Goal: Obtain resource: Obtain resource

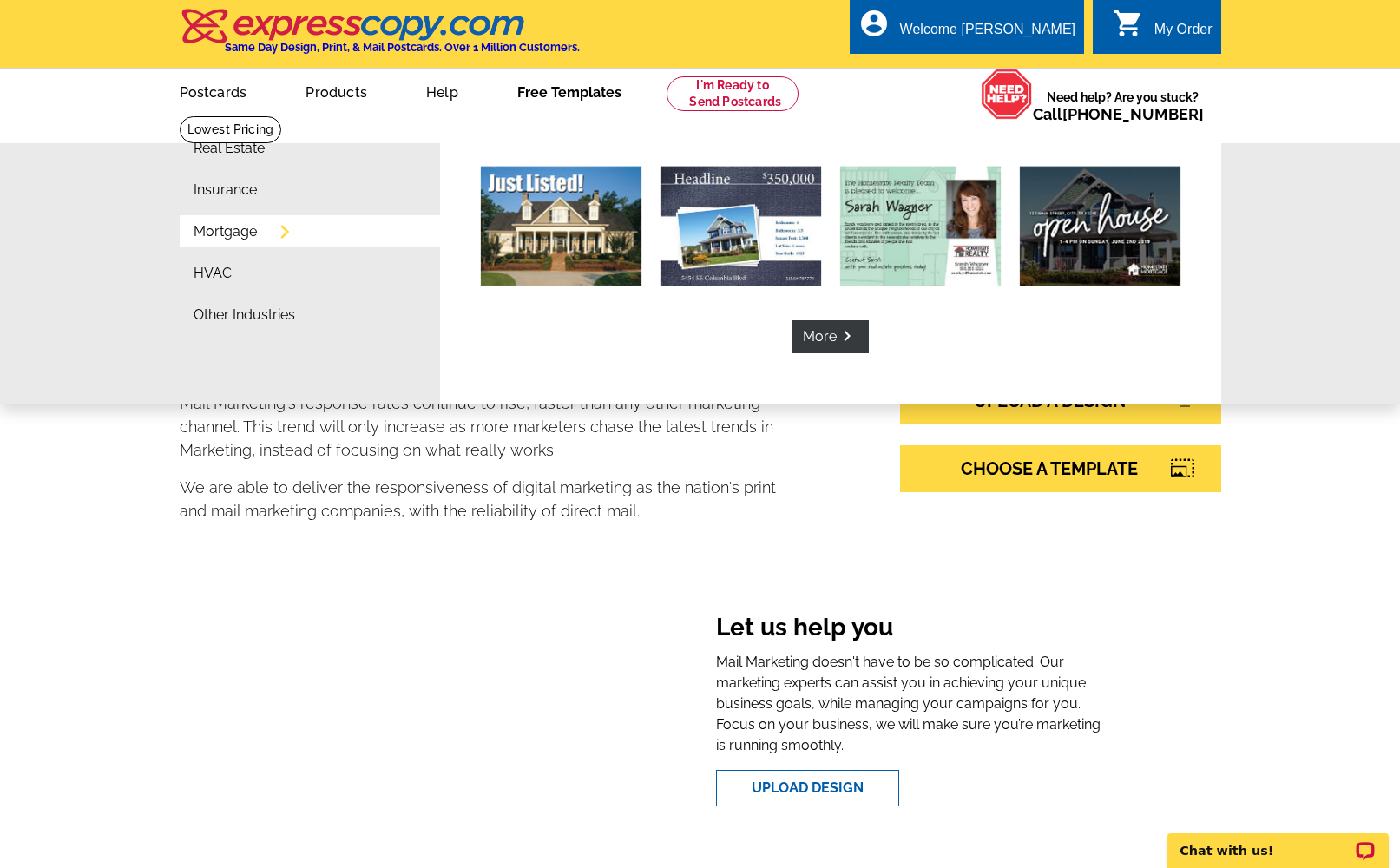
click at [552, 93] on link "Free Templates" at bounding box center [569, 91] width 160 height 41
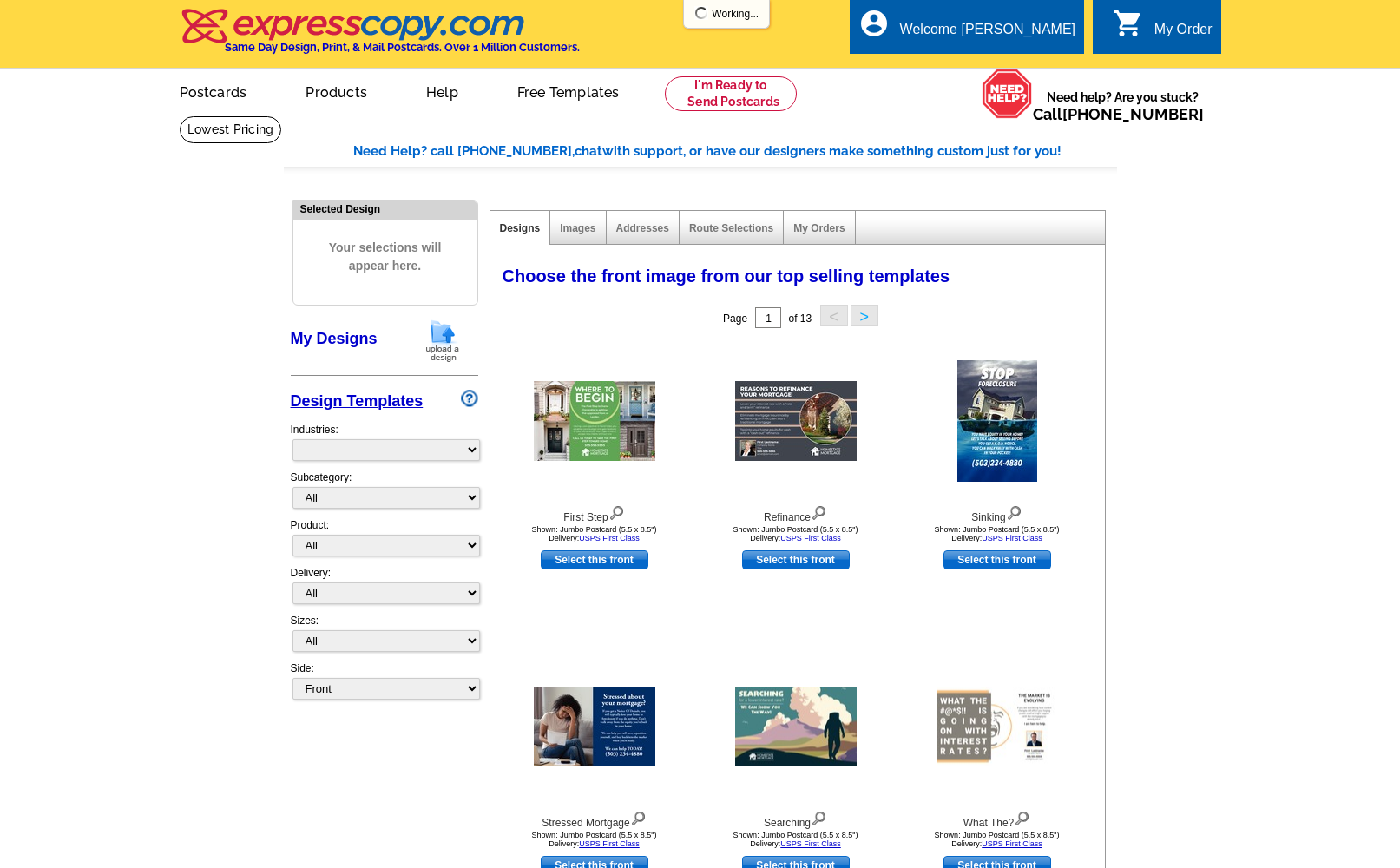
select select "774"
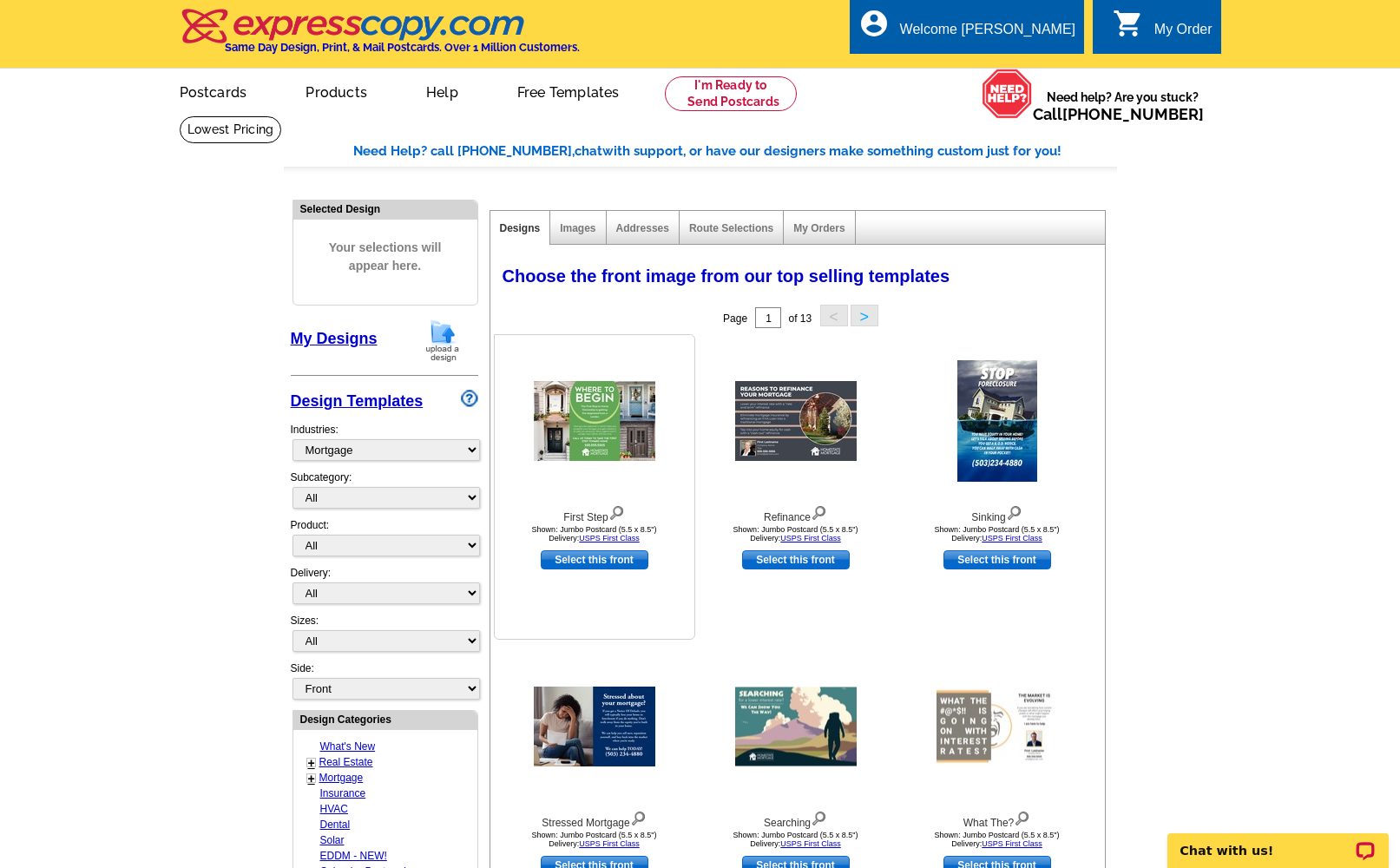
click at [611, 422] on img at bounding box center [594, 421] width 122 height 80
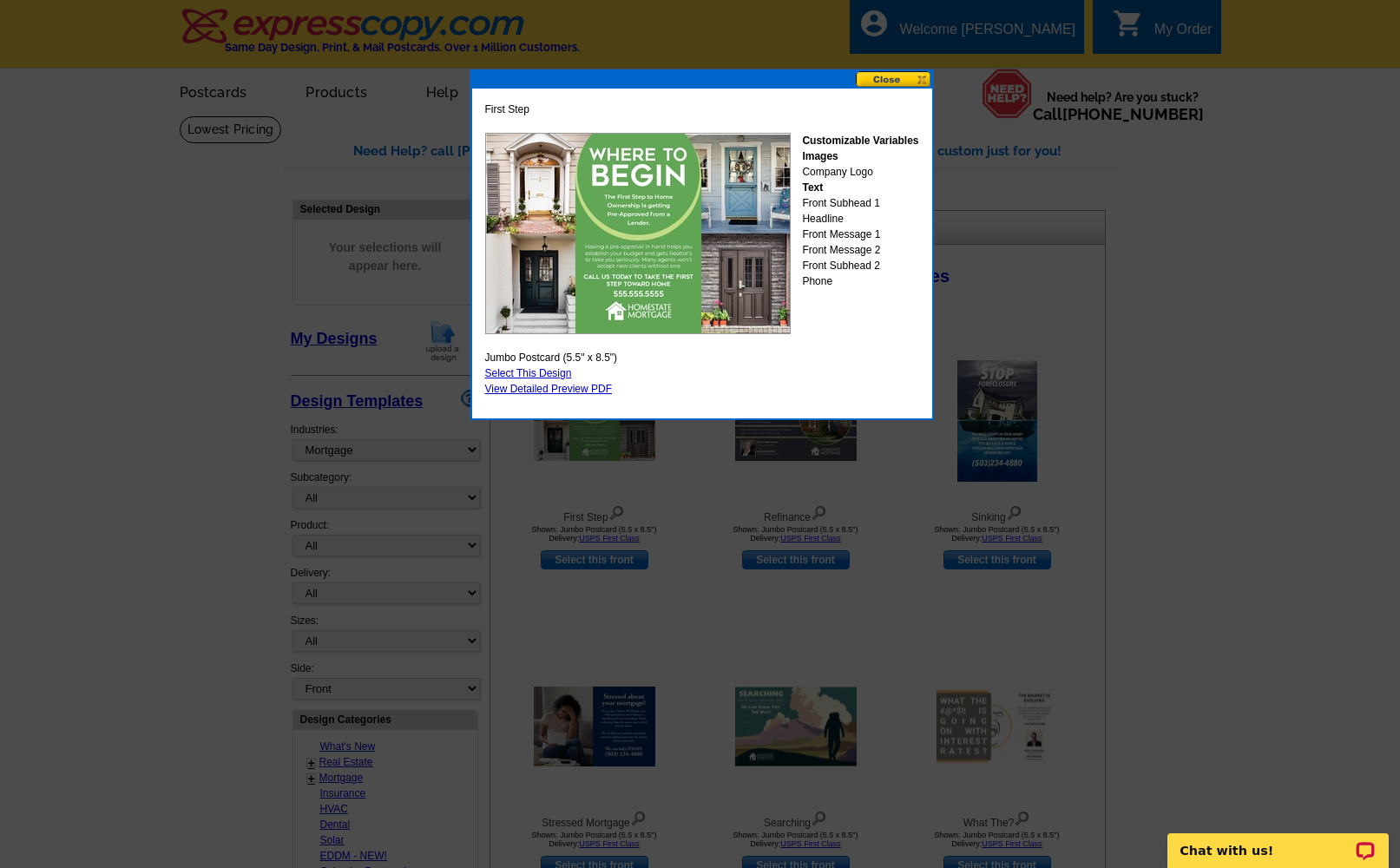
click at [903, 81] on button at bounding box center [894, 79] width 76 height 17
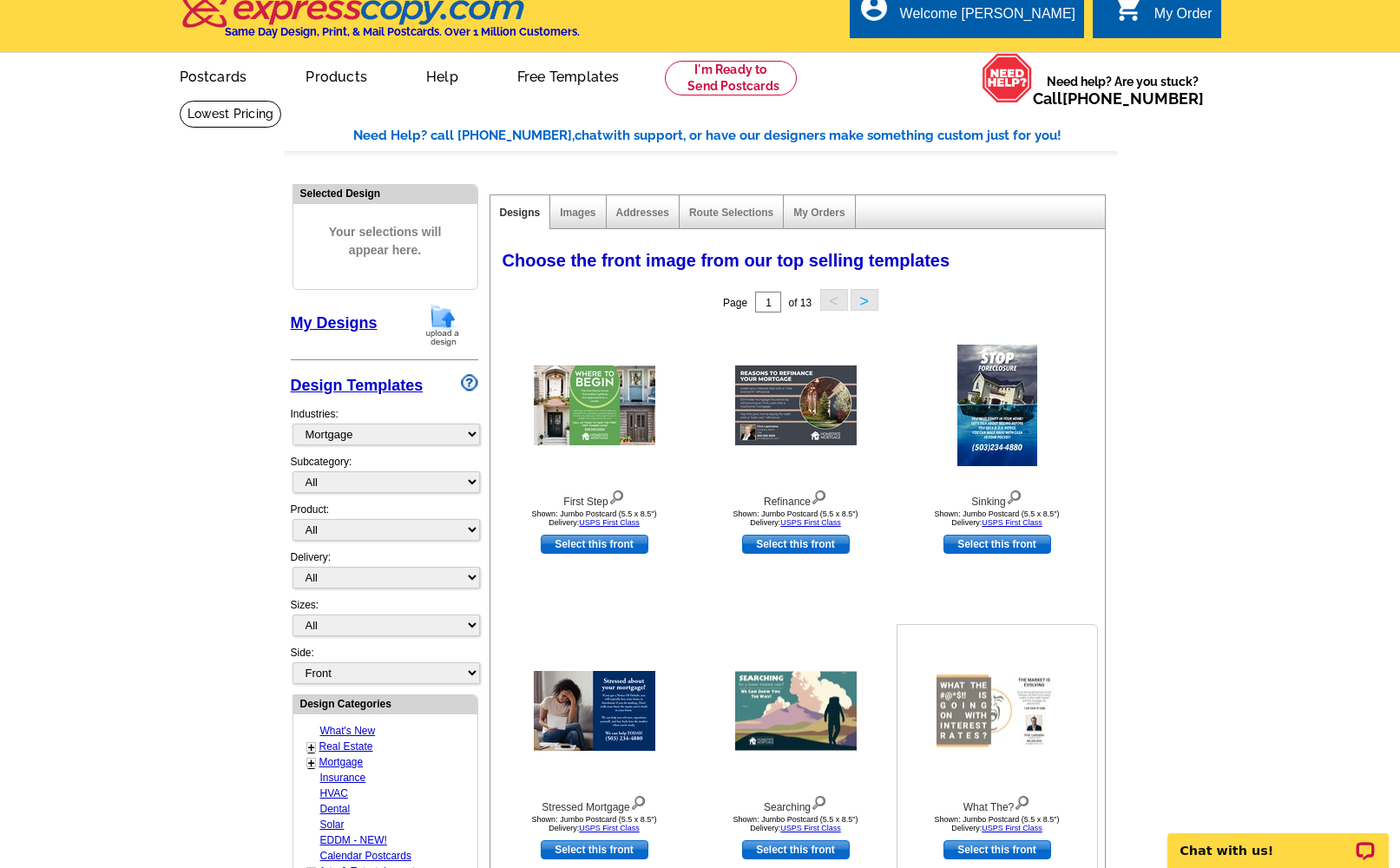
scroll to position [279, 0]
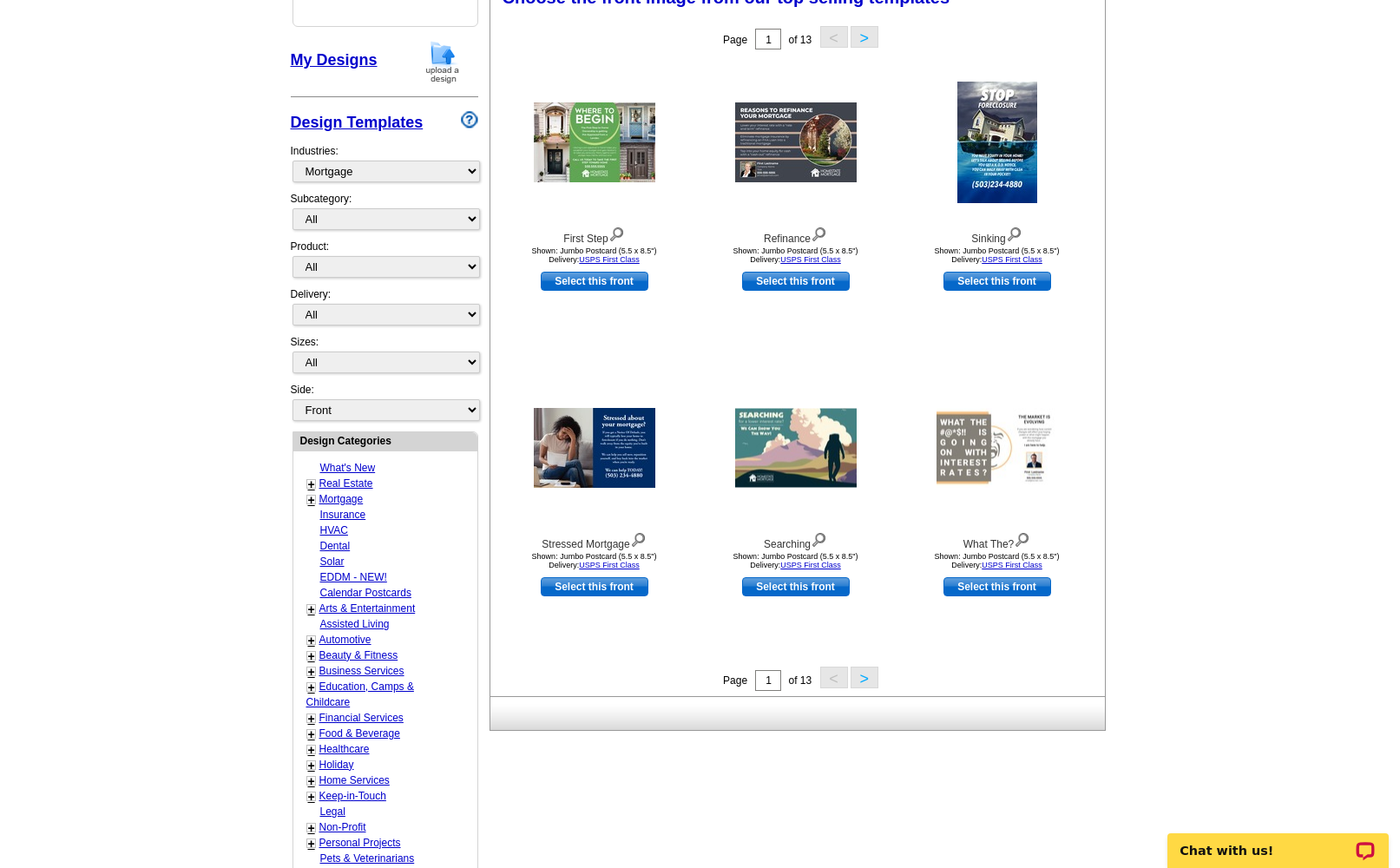
click at [856, 679] on button ">" at bounding box center [864, 678] width 27 height 21
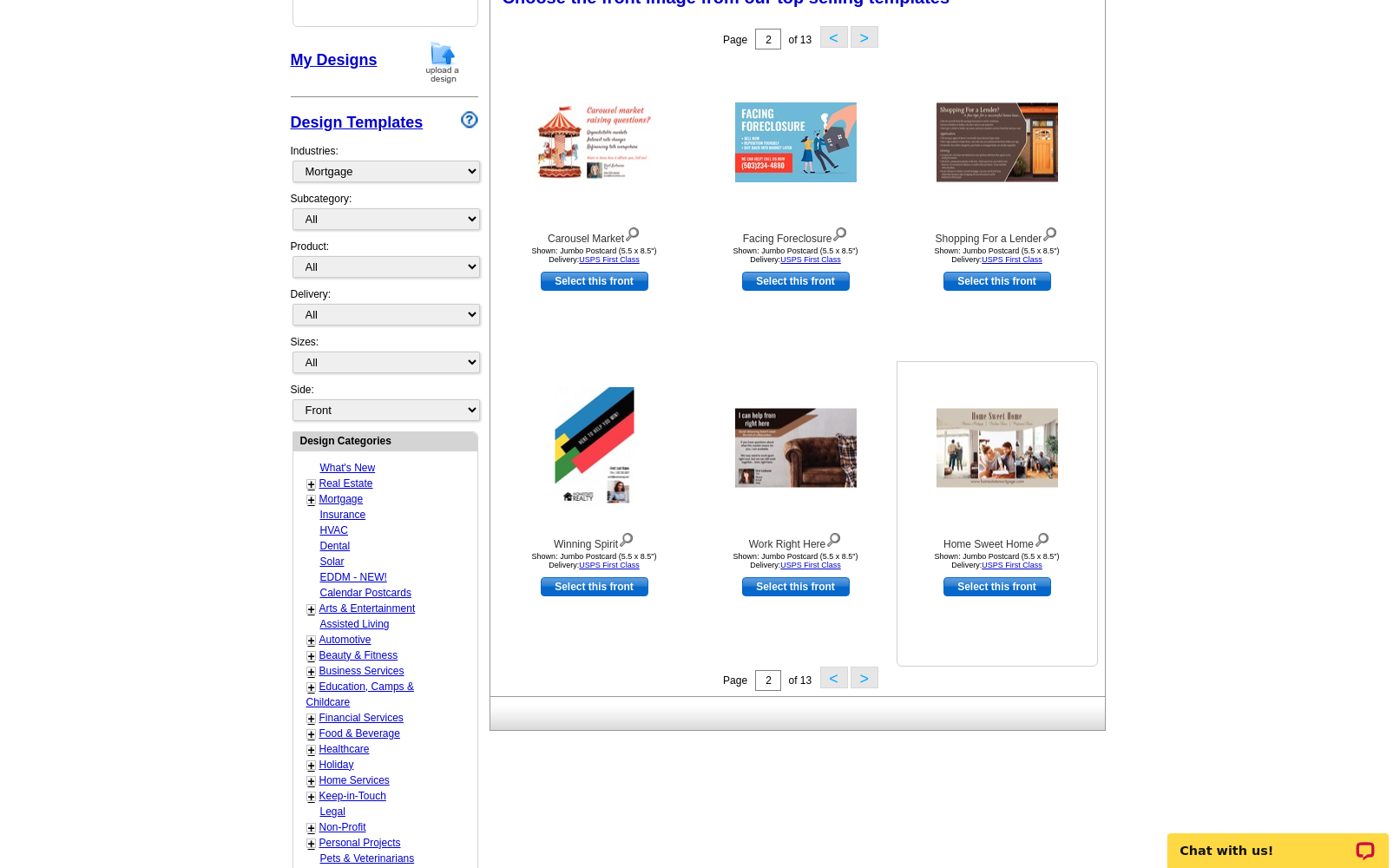
scroll to position [144, 0]
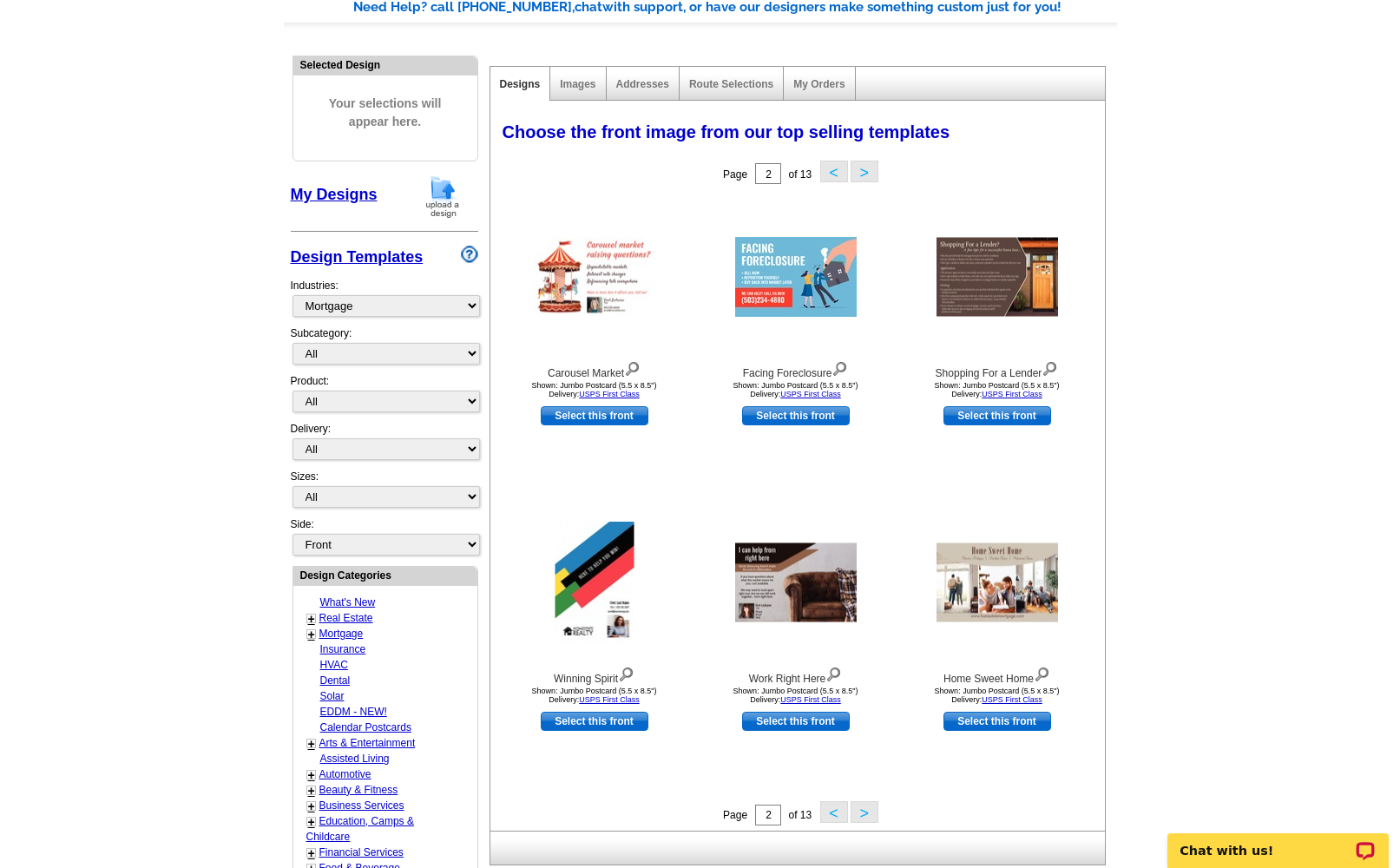
click at [858, 814] on button ">" at bounding box center [864, 811] width 27 height 21
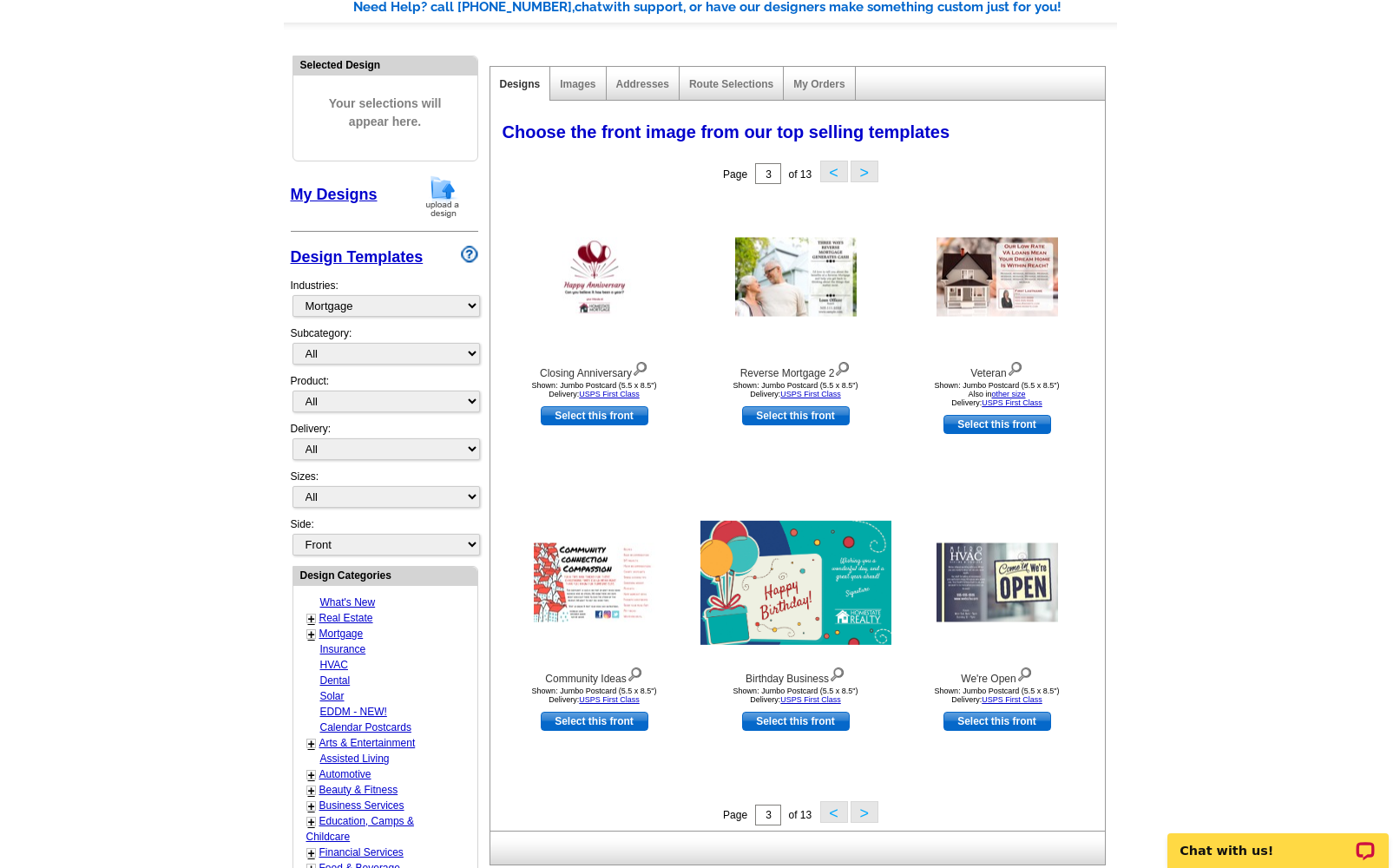
click at [863, 811] on button ">" at bounding box center [864, 811] width 27 height 21
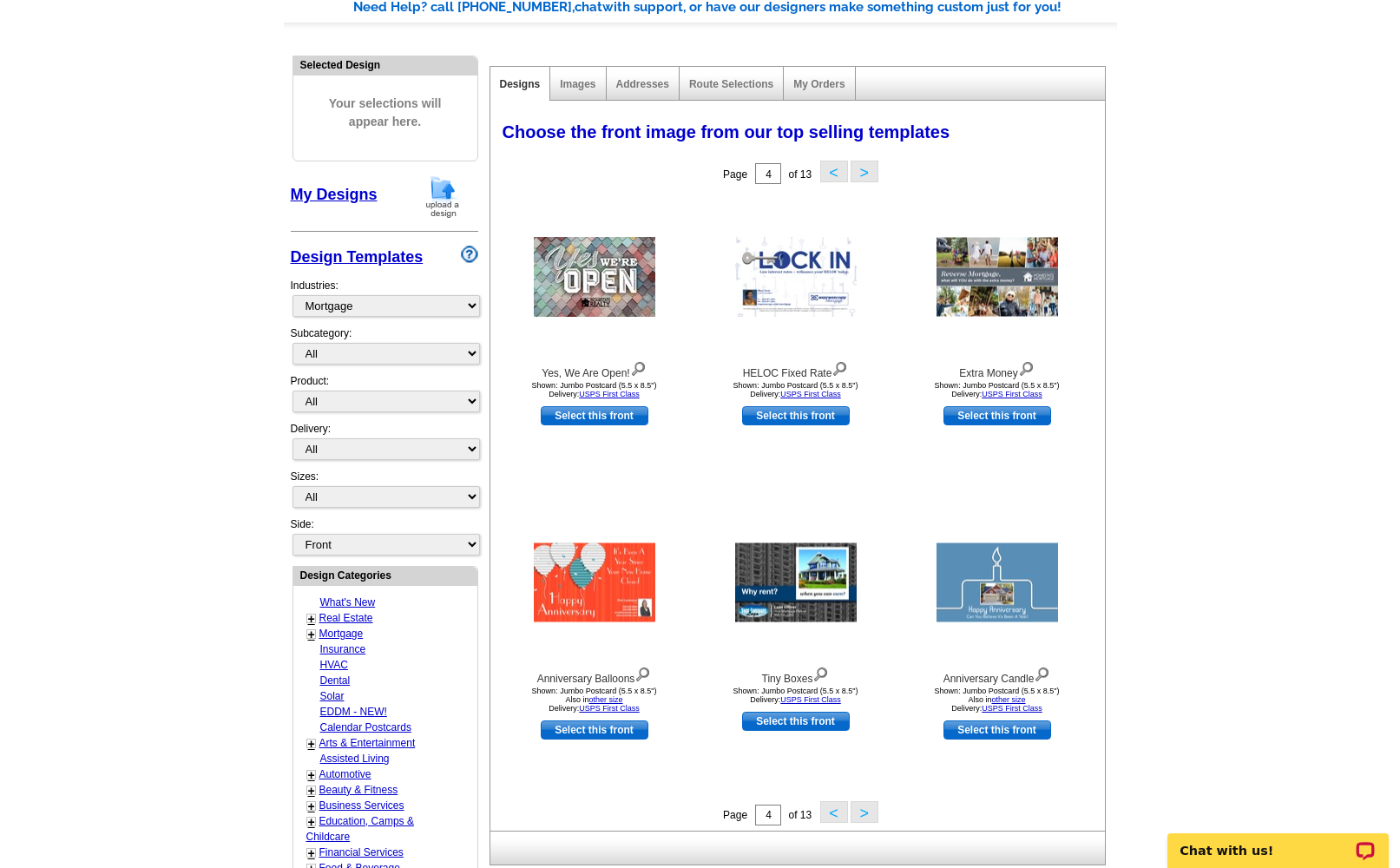
click at [863, 811] on button ">" at bounding box center [864, 811] width 27 height 21
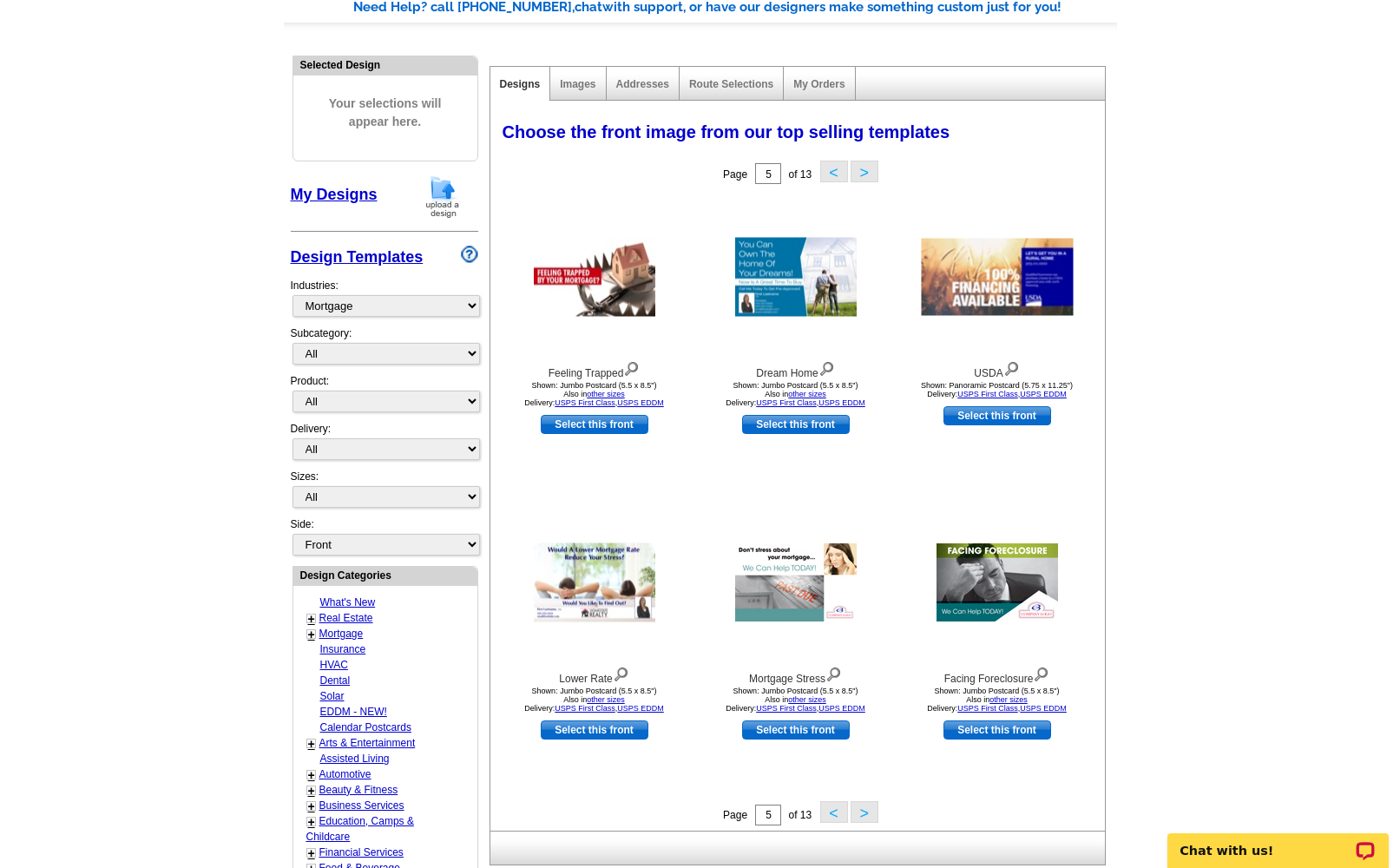
click at [863, 811] on button ">" at bounding box center [864, 811] width 27 height 21
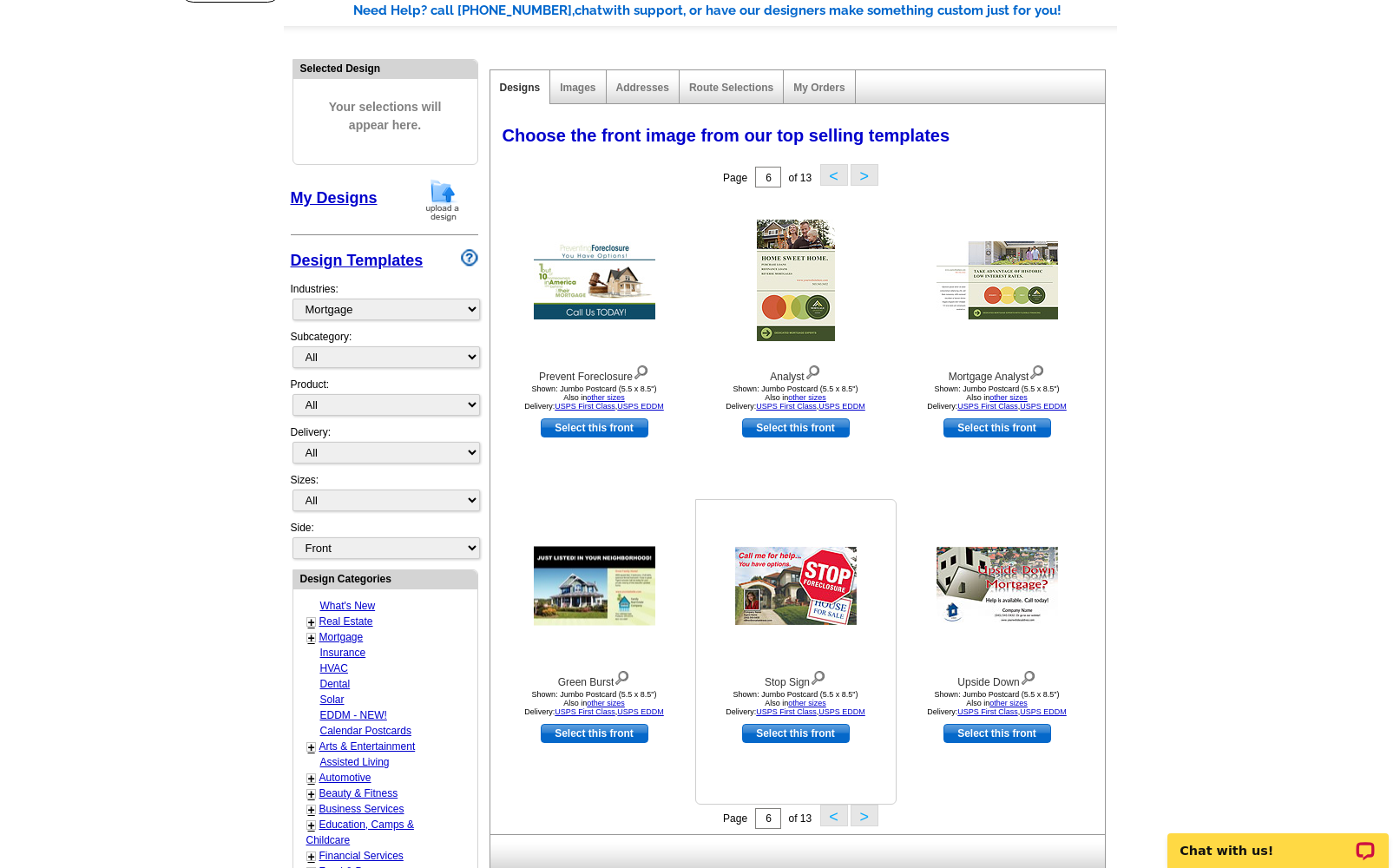
scroll to position [0, 0]
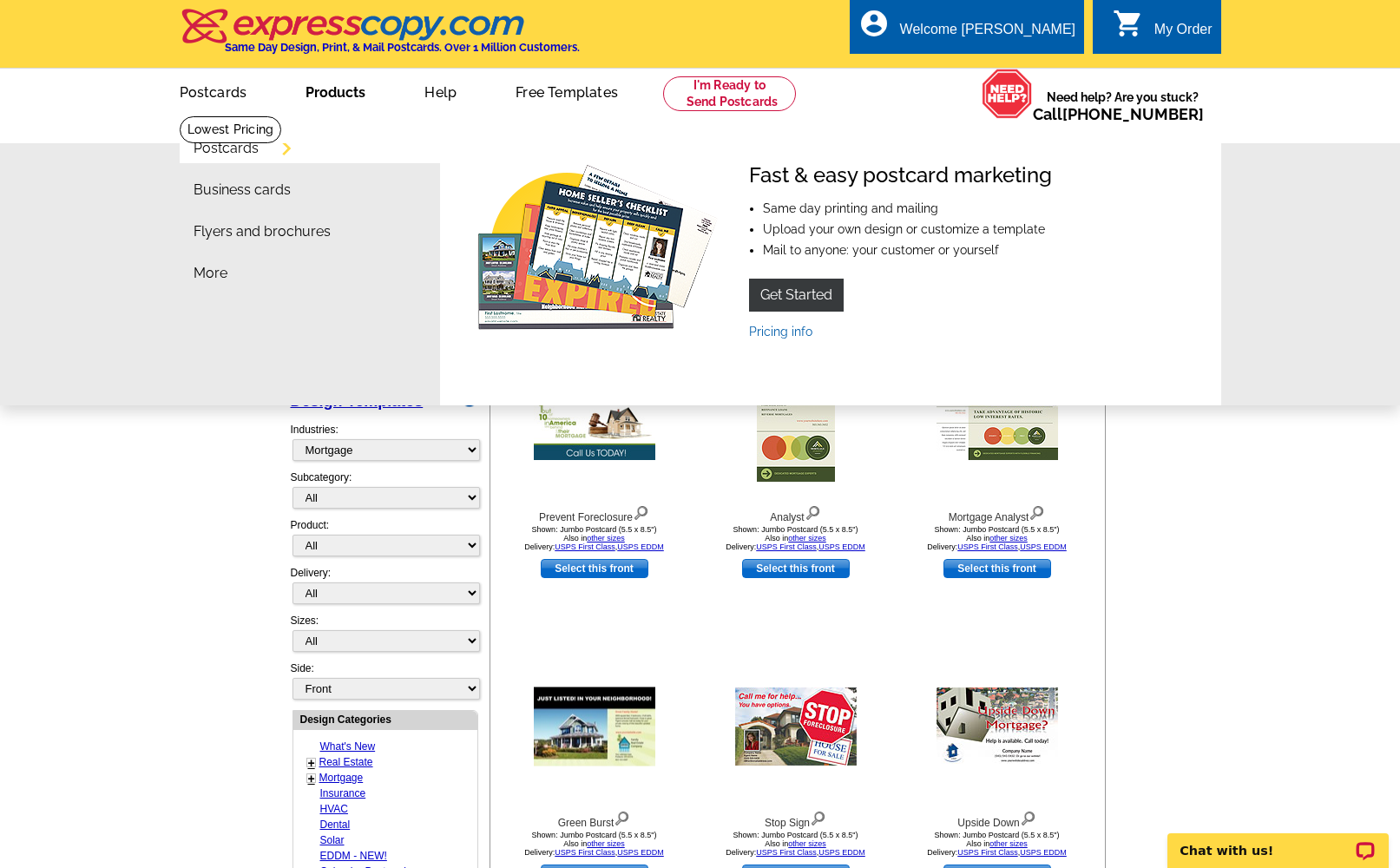
click at [305, 90] on link "Products" at bounding box center [335, 91] width 115 height 41
